Goal: Complete application form

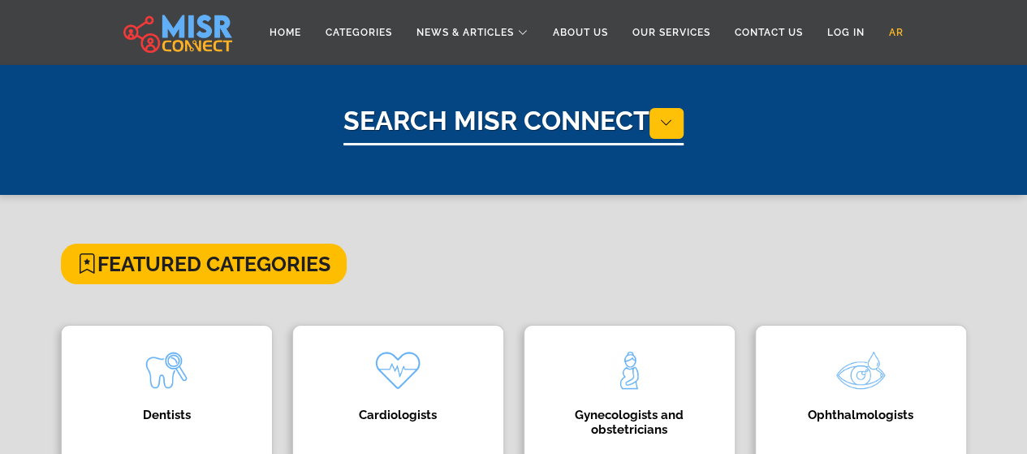
click at [898, 28] on link "AR" at bounding box center [896, 32] width 39 height 31
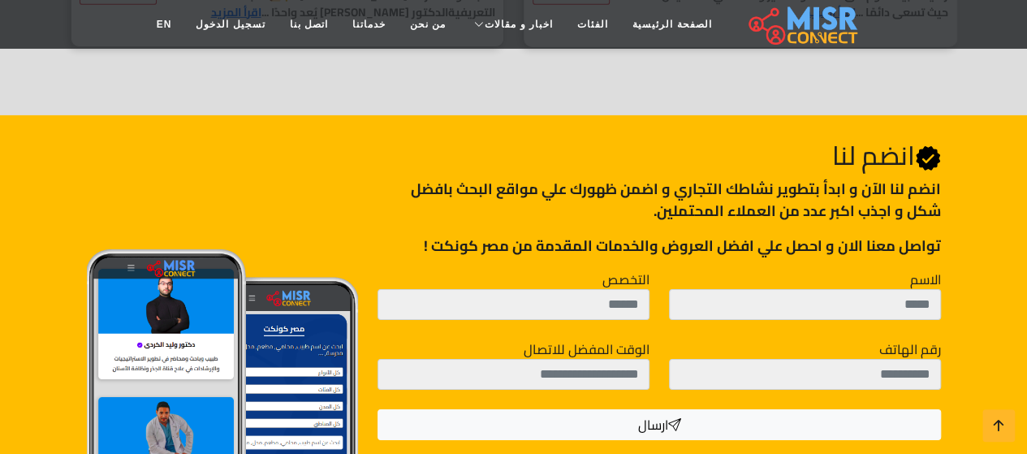
scroll to position [2688, 0]
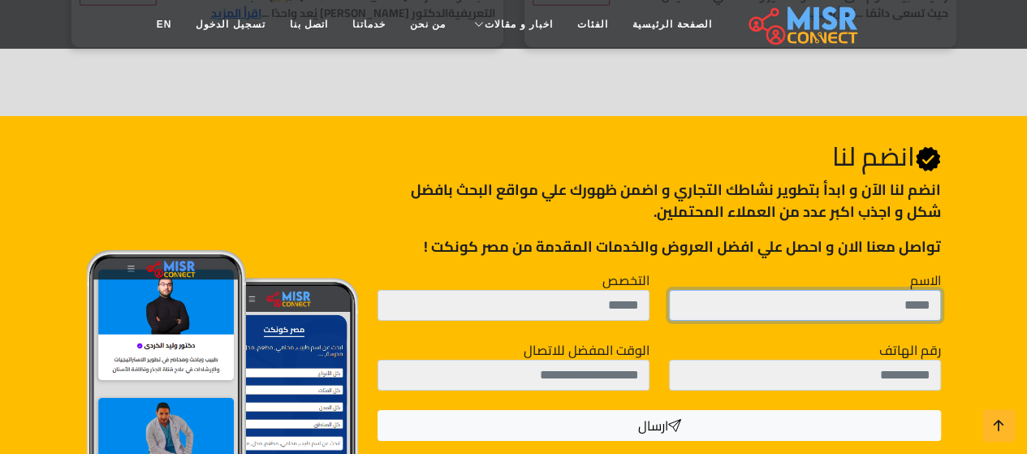
click at [745, 293] on input "الاسم" at bounding box center [805, 305] width 272 height 31
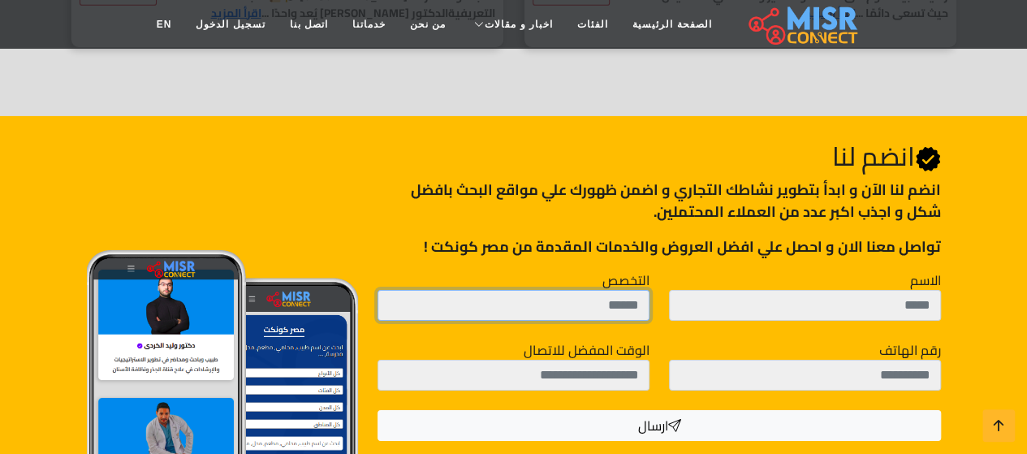
click at [575, 292] on input "التخصص" at bounding box center [513, 305] width 272 height 31
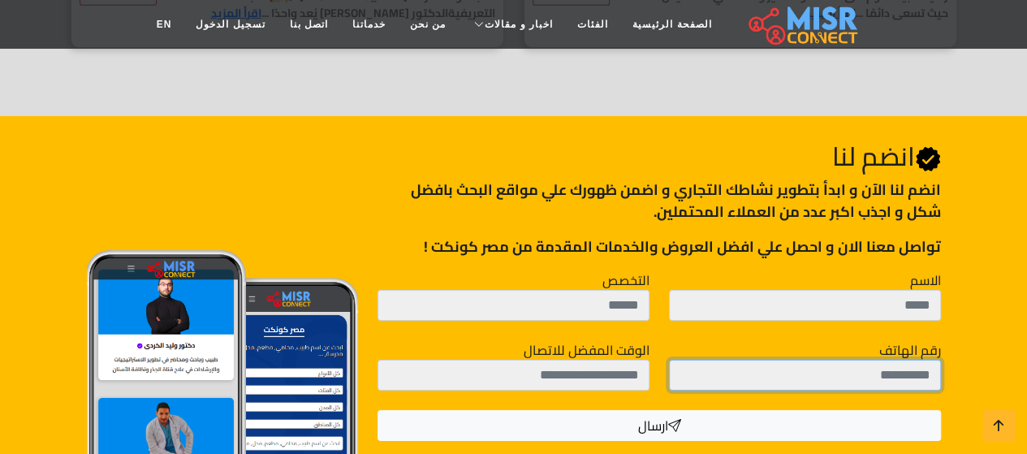
click at [745, 364] on input "رقم الهاتف" at bounding box center [805, 375] width 272 height 31
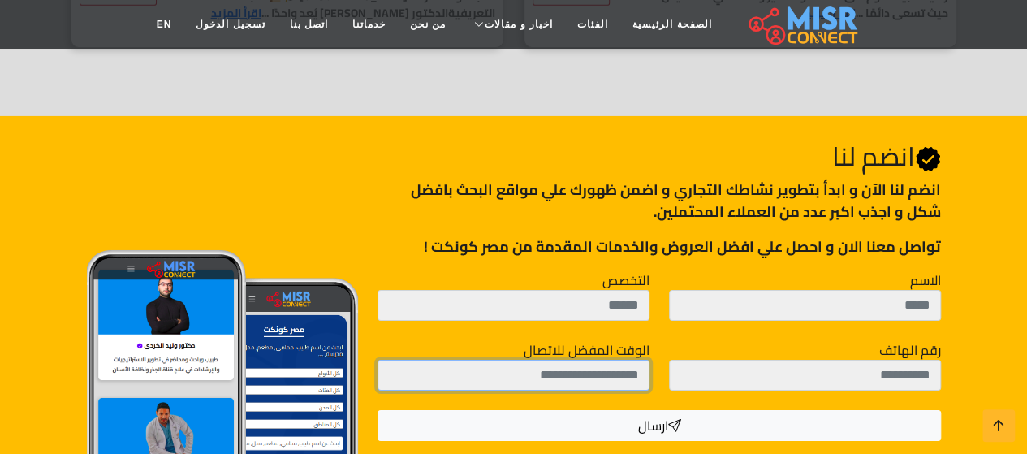
click at [517, 368] on input "الوقت المفضل للاتصال" at bounding box center [513, 375] width 272 height 31
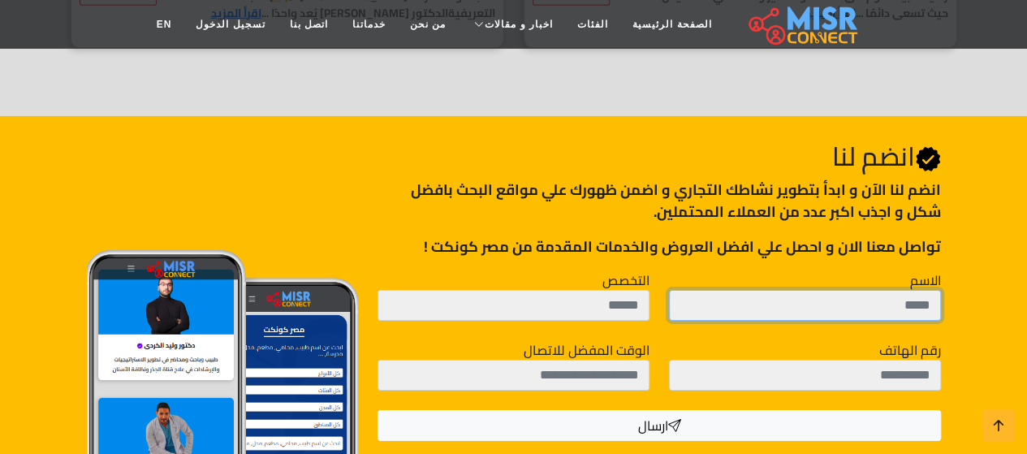
click at [794, 296] on input "الاسم" at bounding box center [805, 305] width 272 height 31
type input "**********"
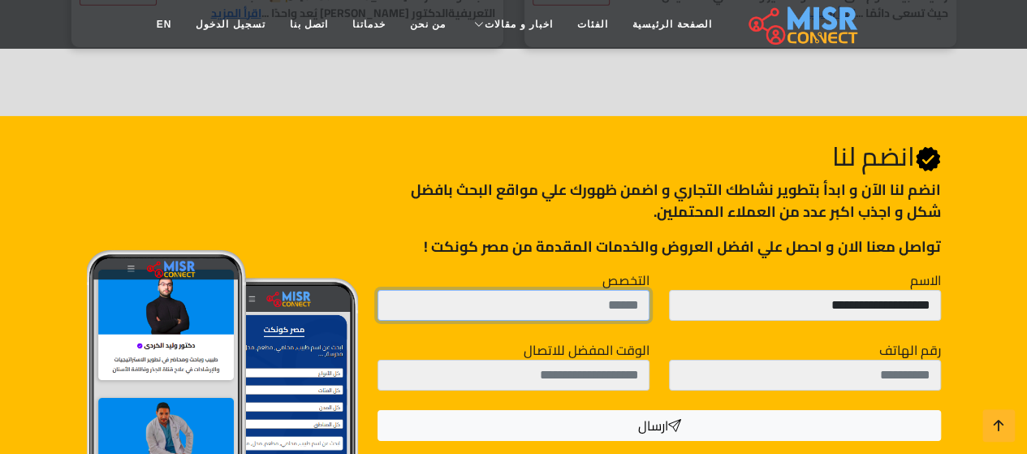
click at [601, 293] on input "التخصص" at bounding box center [513, 305] width 272 height 31
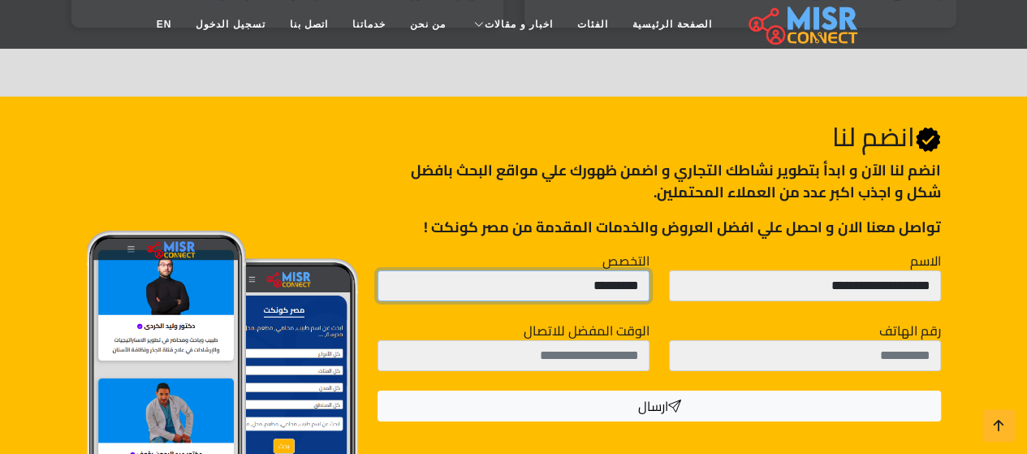
scroll to position [2688, 0]
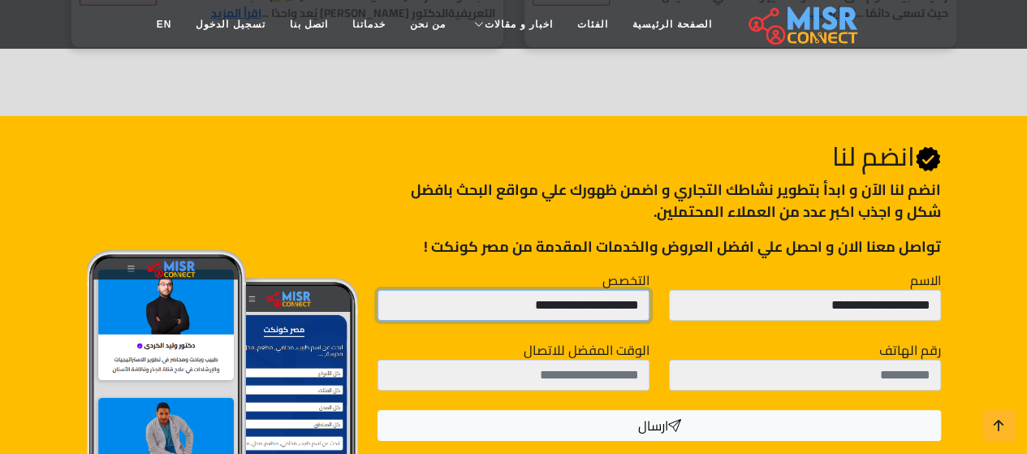
type input "**********"
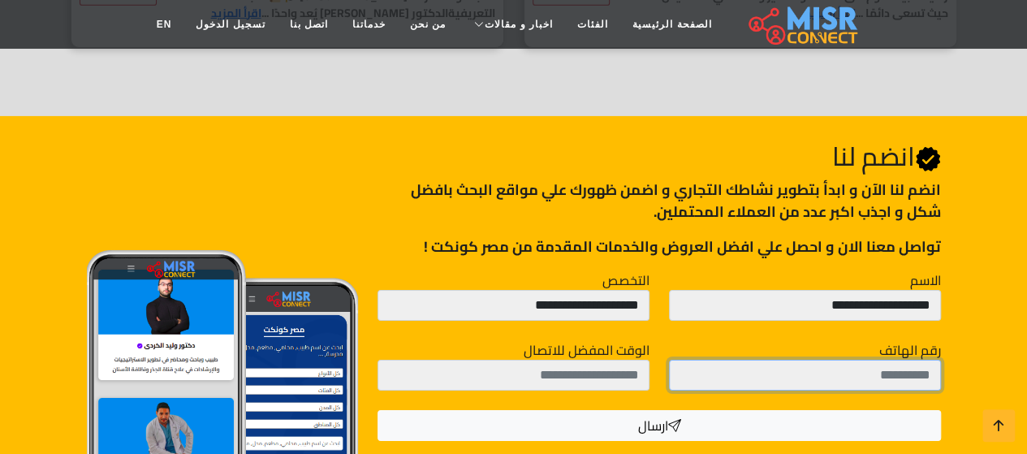
click at [784, 364] on input "رقم الهاتف" at bounding box center [805, 375] width 272 height 31
type input "**********"
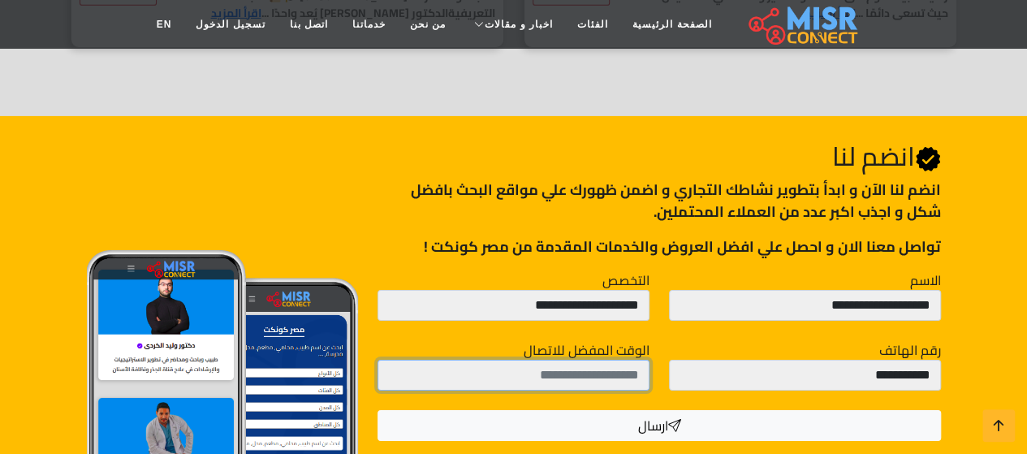
click at [552, 369] on input "الوقت المفضل للاتصال" at bounding box center [513, 375] width 272 height 31
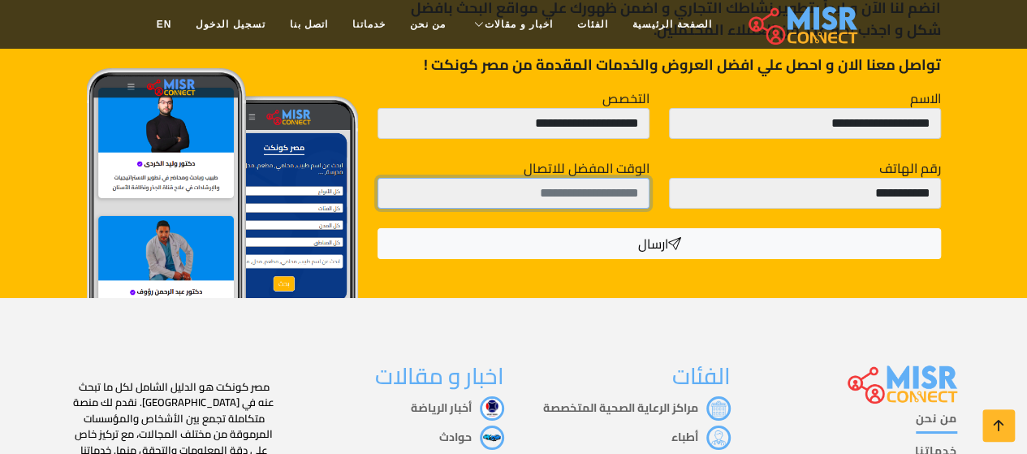
scroll to position [2850, 0]
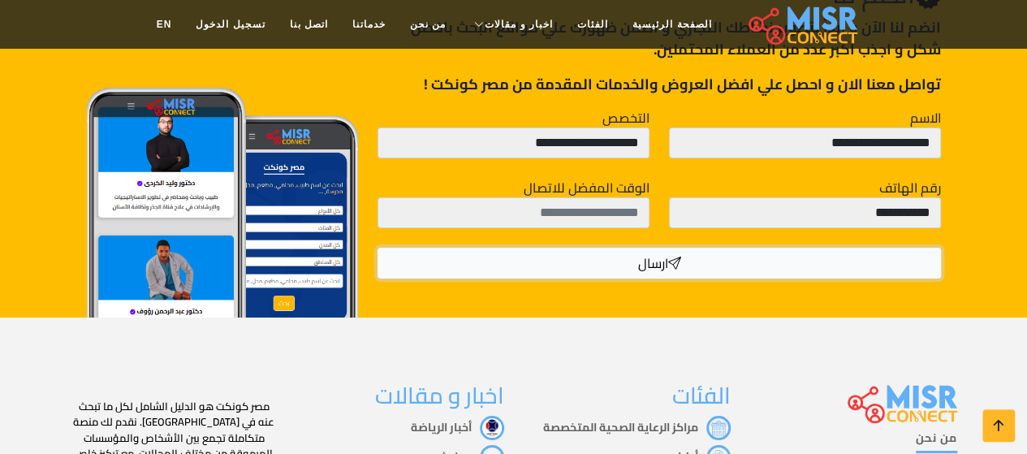
click at [675, 252] on icon "submit" at bounding box center [673, 263] width 13 height 24
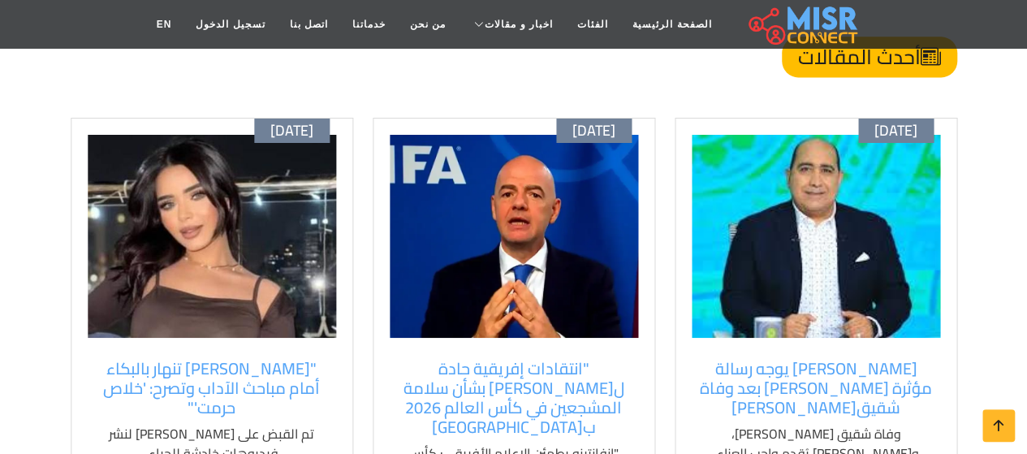
scroll to position [1075, 0]
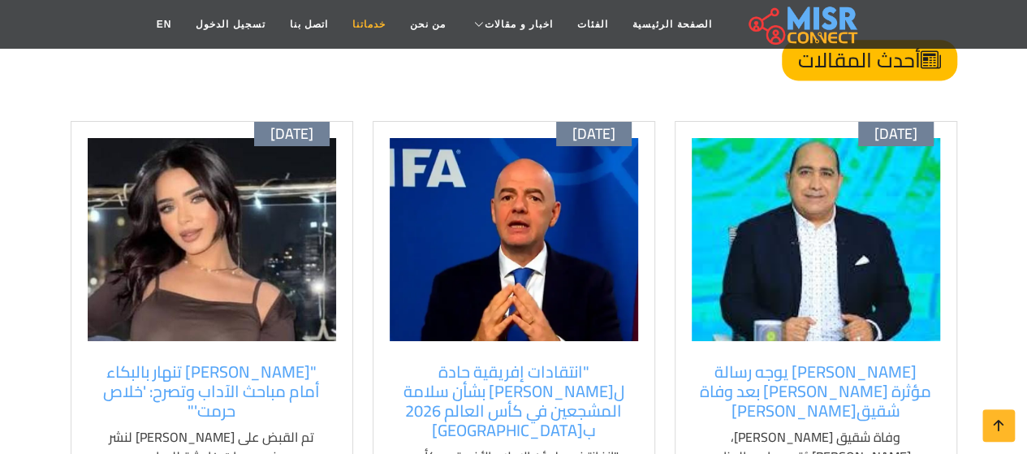
click at [381, 19] on link "خدماتنا" at bounding box center [369, 24] width 58 height 31
